Goal: Information Seeking & Learning: Find specific page/section

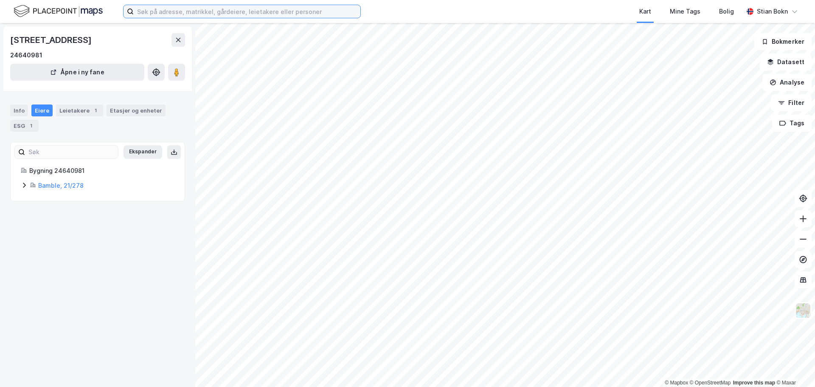
click at [200, 10] on input at bounding box center [247, 11] width 227 height 13
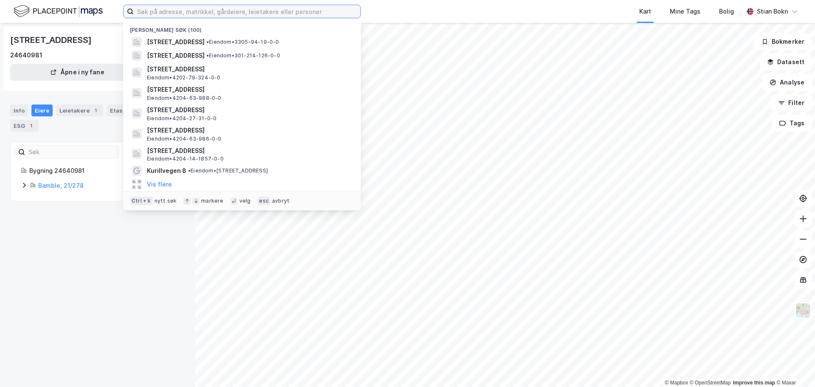
paste input "Industrivegen 83"
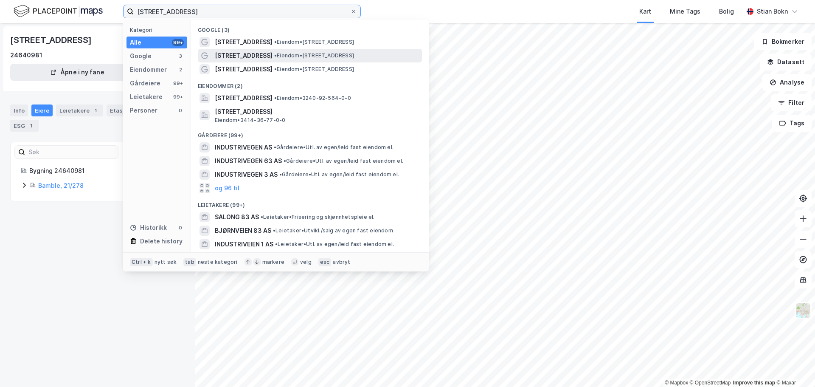
type input "Industrivegen 83"
click at [274, 57] on span "• Eiendom • Industrivegen 83, 2072 Dal" at bounding box center [314, 55] width 80 height 7
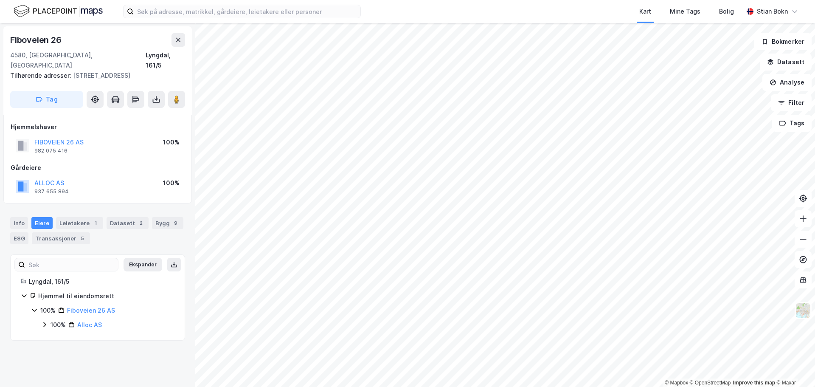
click at [45, 322] on icon at bounding box center [44, 324] width 3 height 5
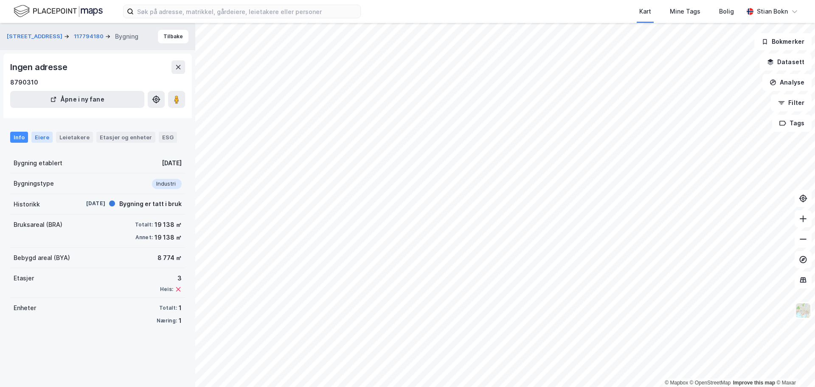
click at [44, 135] on div "Eiere" at bounding box center [41, 137] width 21 height 11
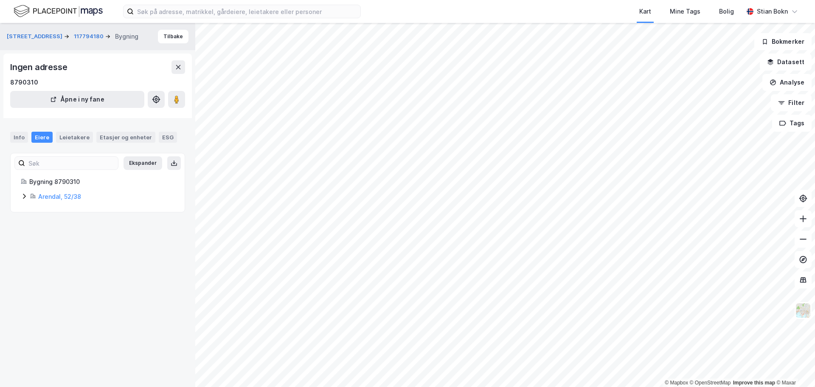
click at [24, 197] on icon at bounding box center [24, 196] width 7 height 7
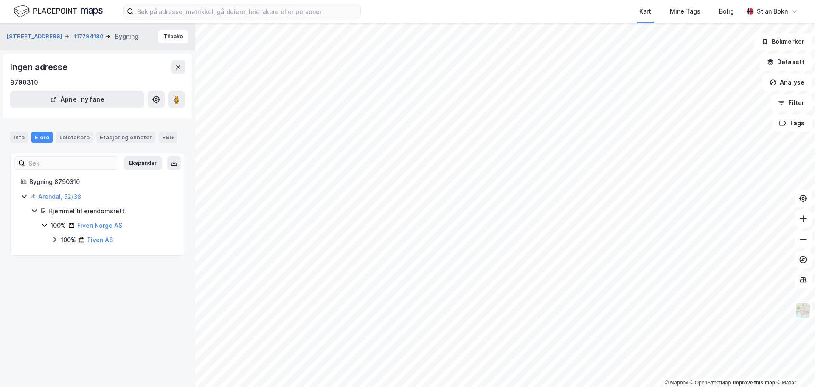
click at [55, 242] on icon at bounding box center [54, 239] width 7 height 7
click at [63, 256] on icon at bounding box center [65, 253] width 7 height 7
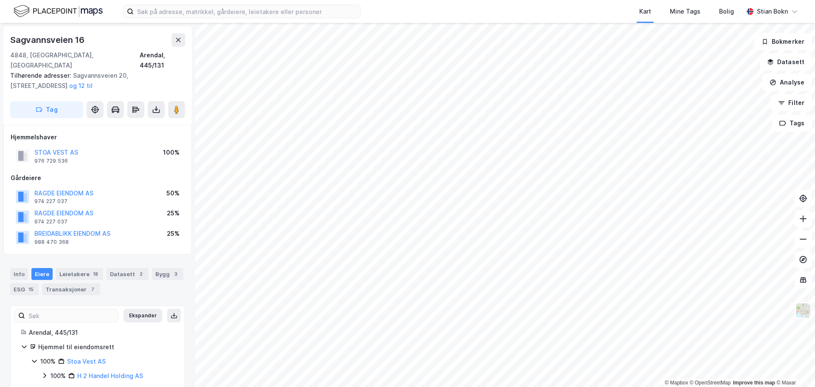
click at [45, 372] on icon at bounding box center [44, 375] width 7 height 7
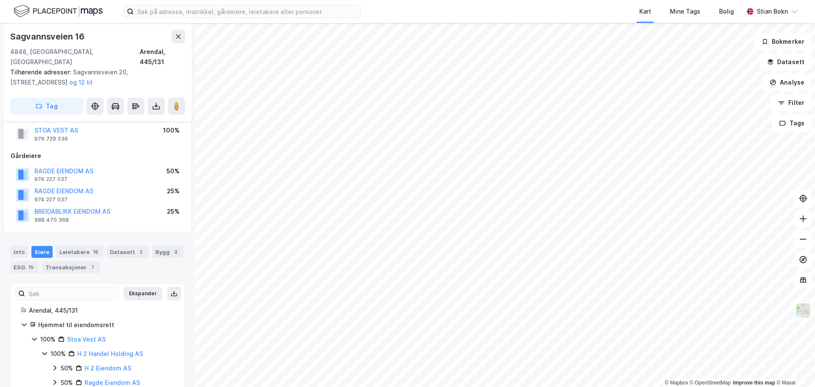
scroll to position [34, 0]
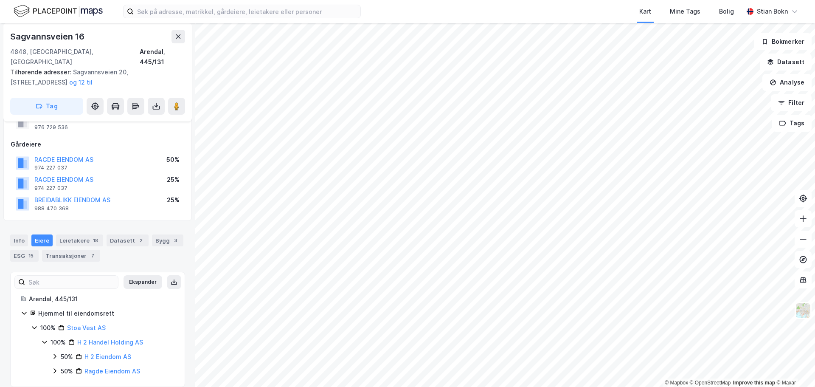
click at [53, 367] on icon at bounding box center [54, 370] width 7 height 7
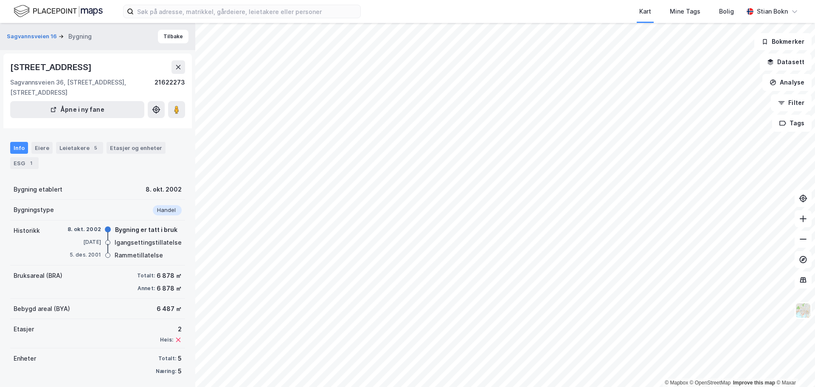
scroll to position [5, 0]
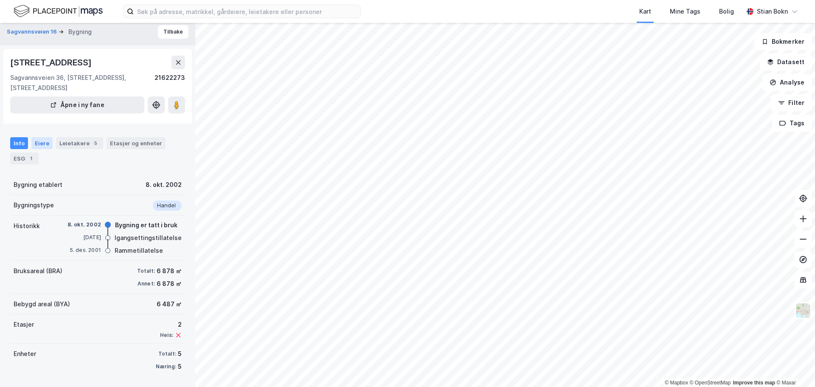
click at [37, 144] on div "Eiere" at bounding box center [41, 143] width 21 height 12
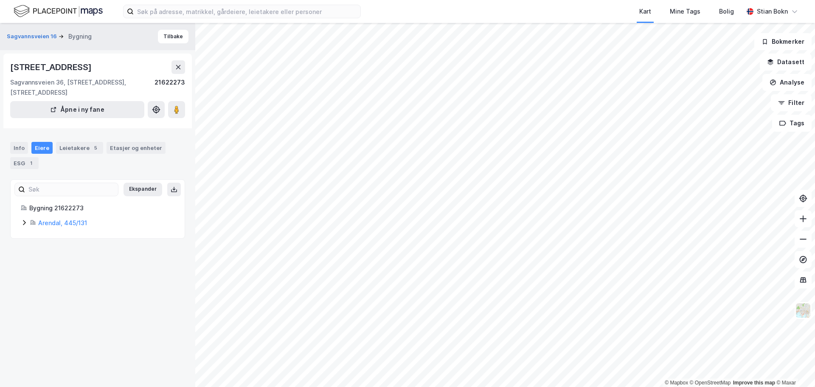
click at [25, 222] on icon at bounding box center [24, 222] width 3 height 5
click at [53, 266] on icon at bounding box center [54, 265] width 7 height 7
